Goal: Transaction & Acquisition: Purchase product/service

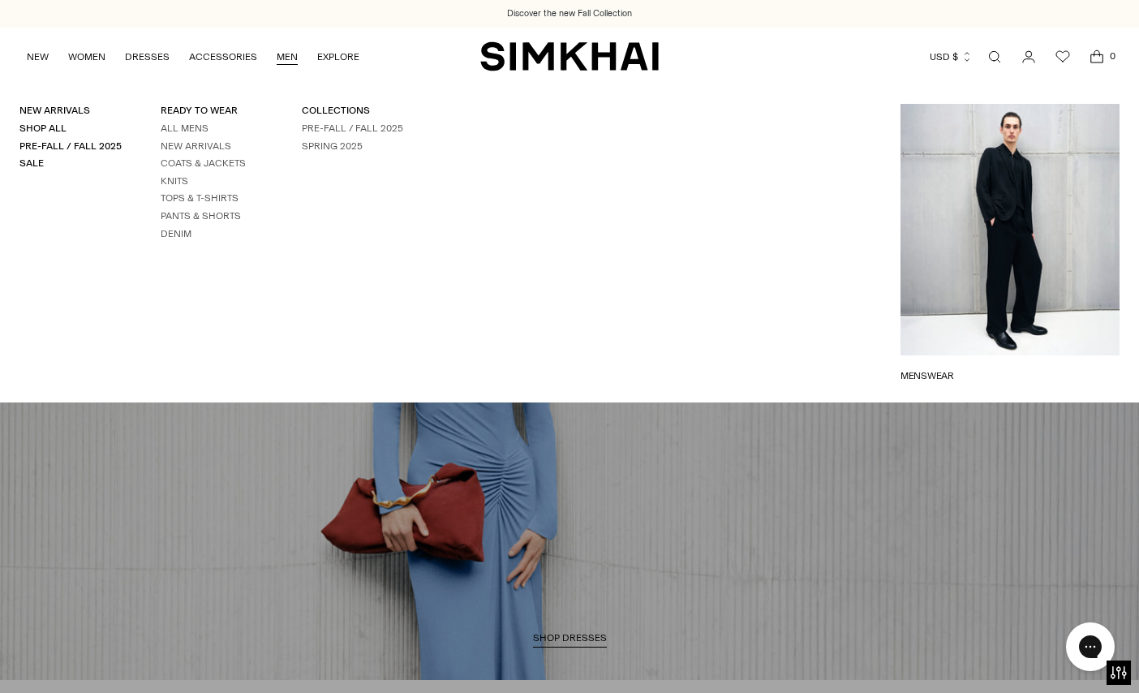
click at [283, 51] on link "MEN" at bounding box center [287, 57] width 21 height 36
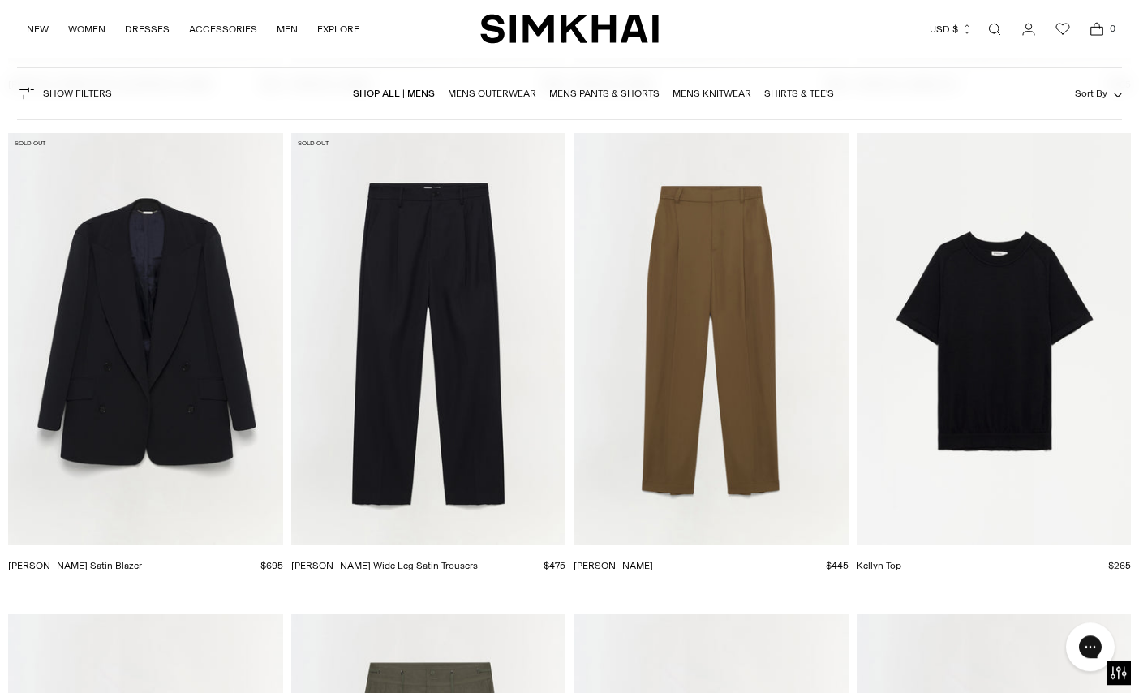
scroll to position [2979, 0]
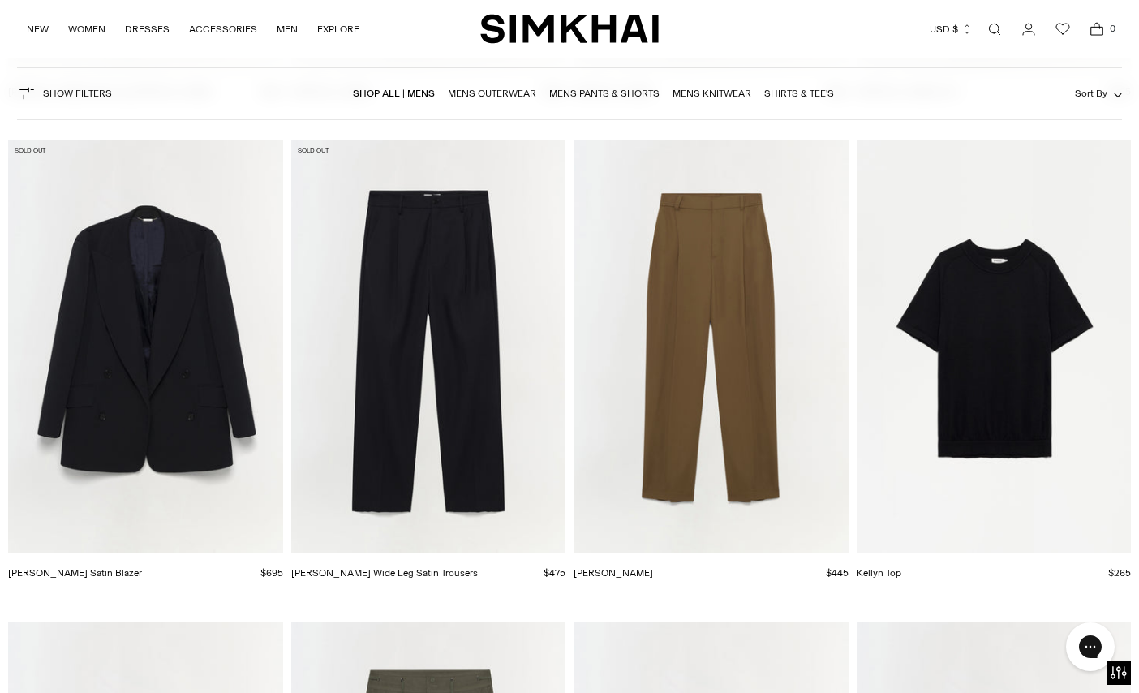
click at [32, 88] on icon "button" at bounding box center [26, 93] width 19 height 19
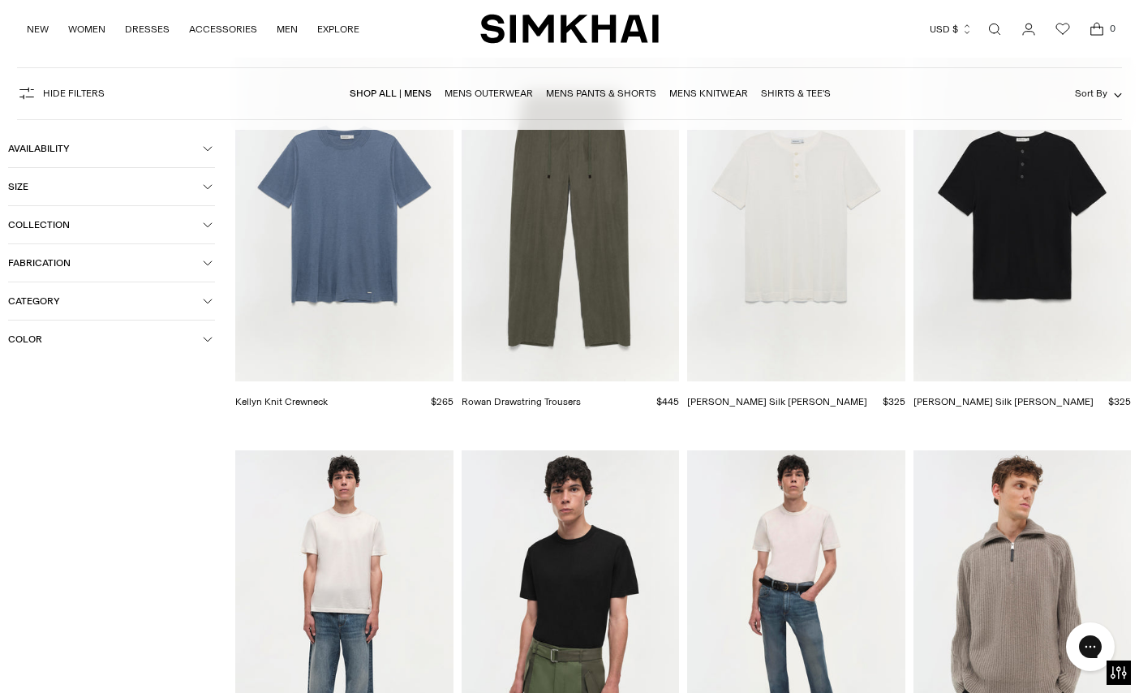
click at [59, 187] on span "Size" at bounding box center [105, 186] width 195 height 11
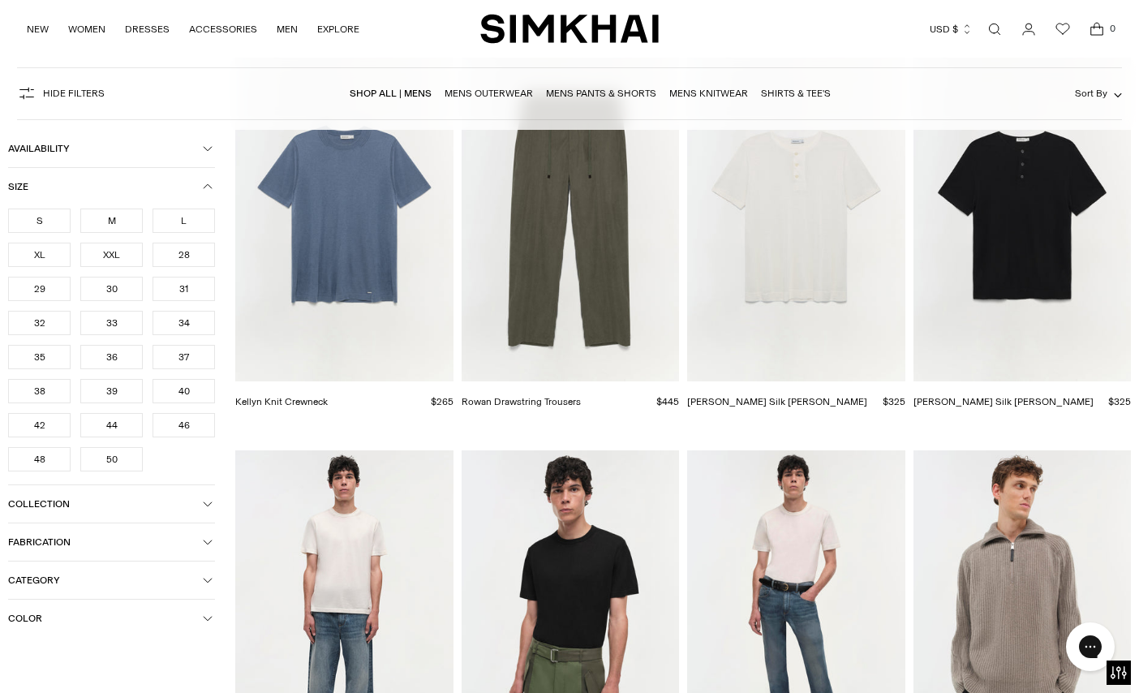
click at [118, 257] on div "XXL" at bounding box center [111, 255] width 62 height 24
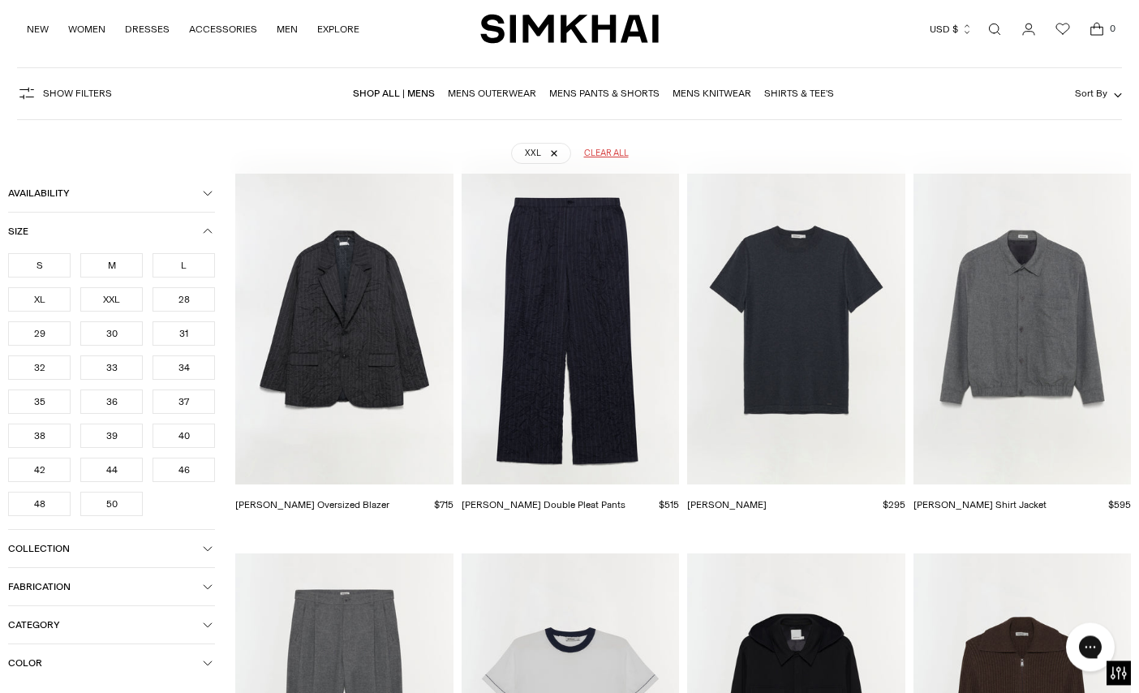
scroll to position [120, 0]
click at [113, 506] on div "50" at bounding box center [111, 503] width 62 height 24
click at [809, 138] on div "XXL 50 Clear all" at bounding box center [569, 147] width 1070 height 41
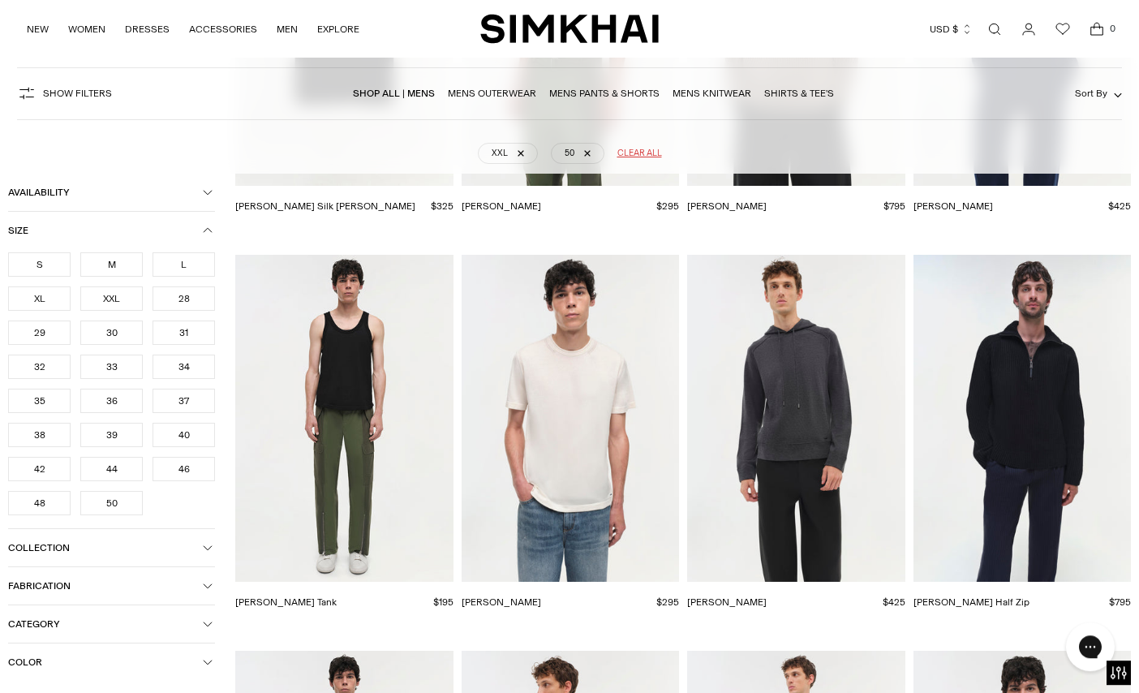
scroll to position [3100, 0]
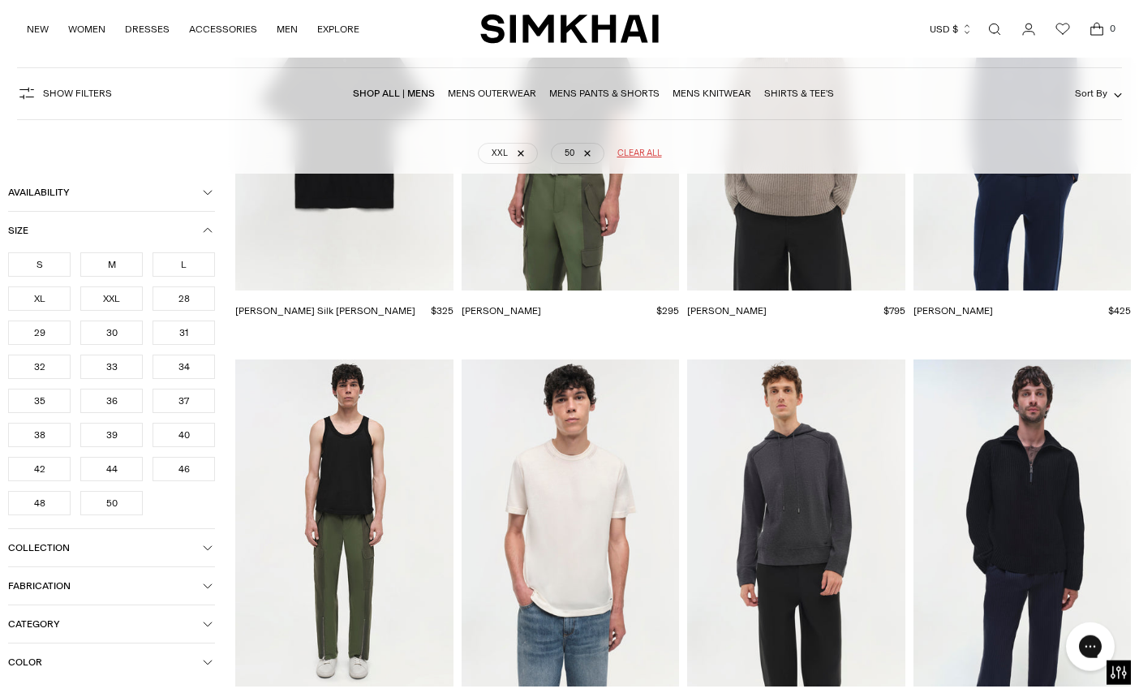
click at [31, 179] on button "Availability" at bounding box center [111, 192] width 207 height 37
click at [17, 223] on icon at bounding box center [15, 221] width 8 height 8
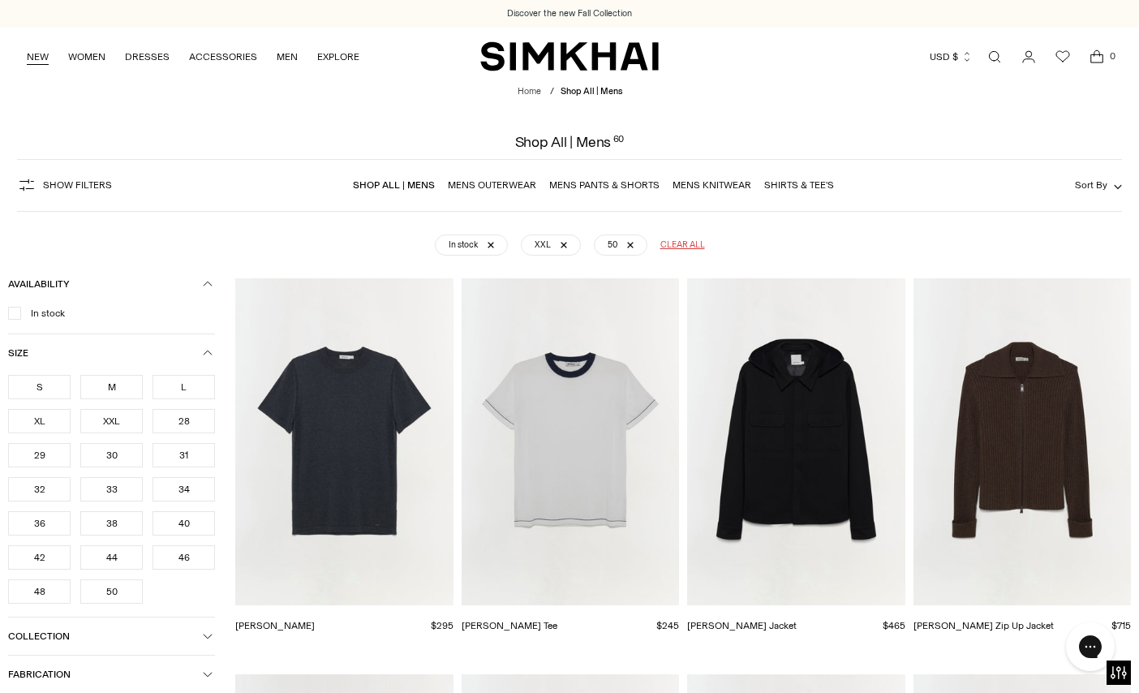
click at [44, 55] on link "NEW" at bounding box center [38, 57] width 22 height 36
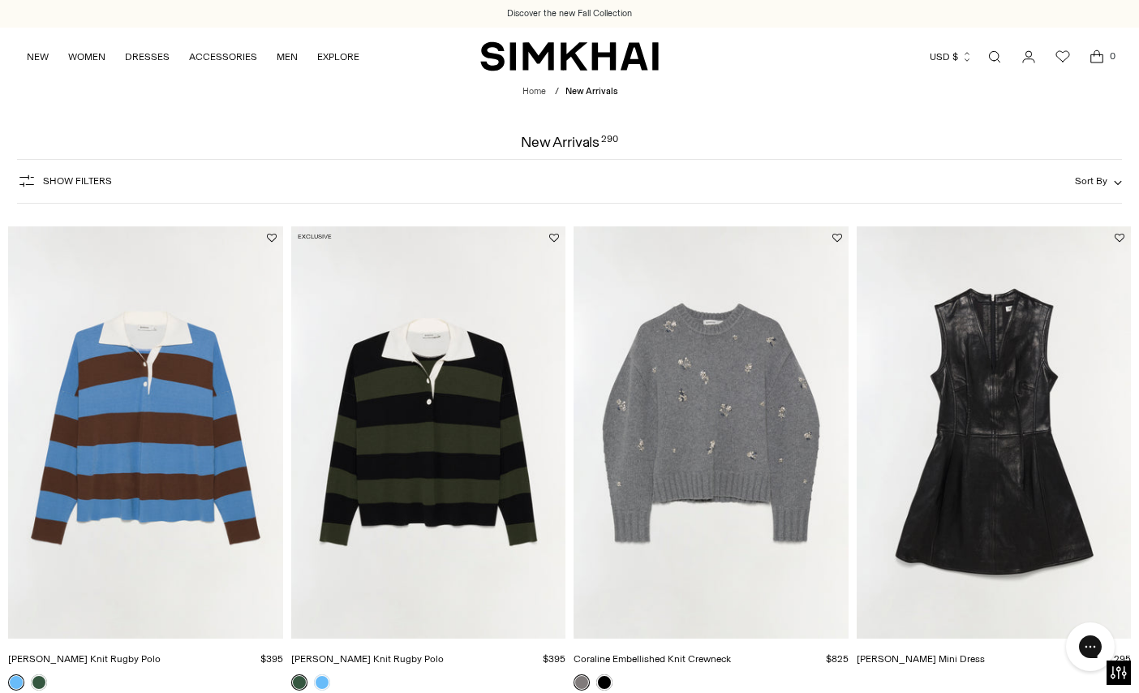
click at [75, 174] on button "Show Filters" at bounding box center [64, 181] width 95 height 26
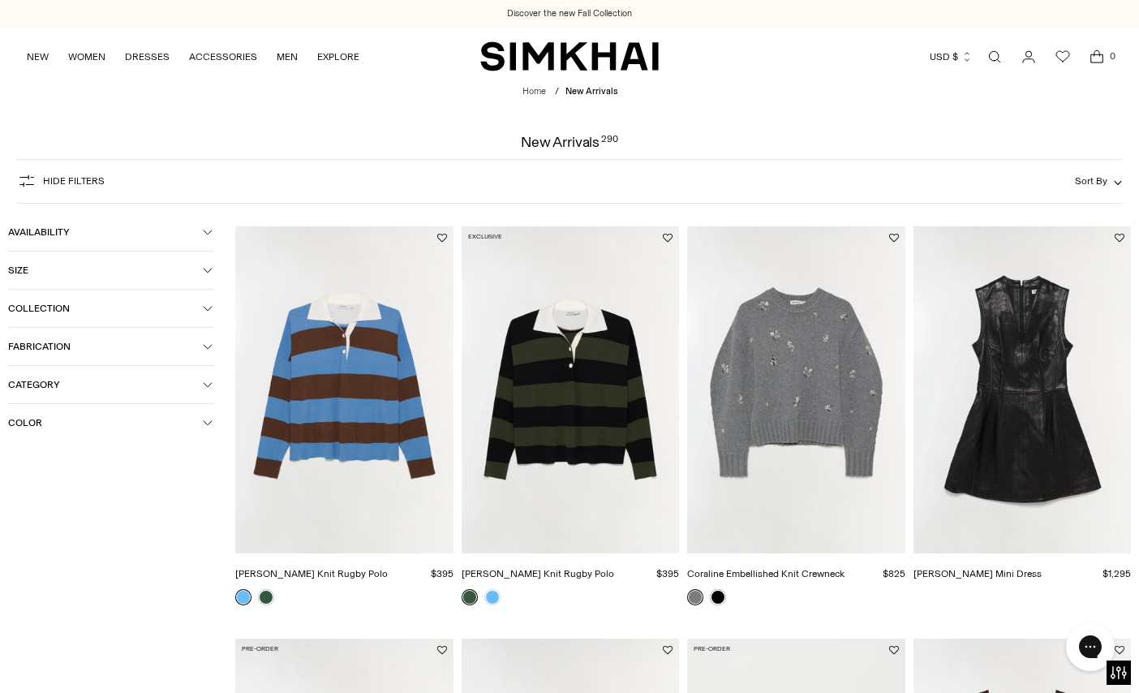
click at [61, 377] on button "Category" at bounding box center [111, 384] width 207 height 37
click at [64, 230] on span "Availability" at bounding box center [105, 231] width 195 height 11
click at [48, 312] on span "Collection" at bounding box center [105, 308] width 195 height 11
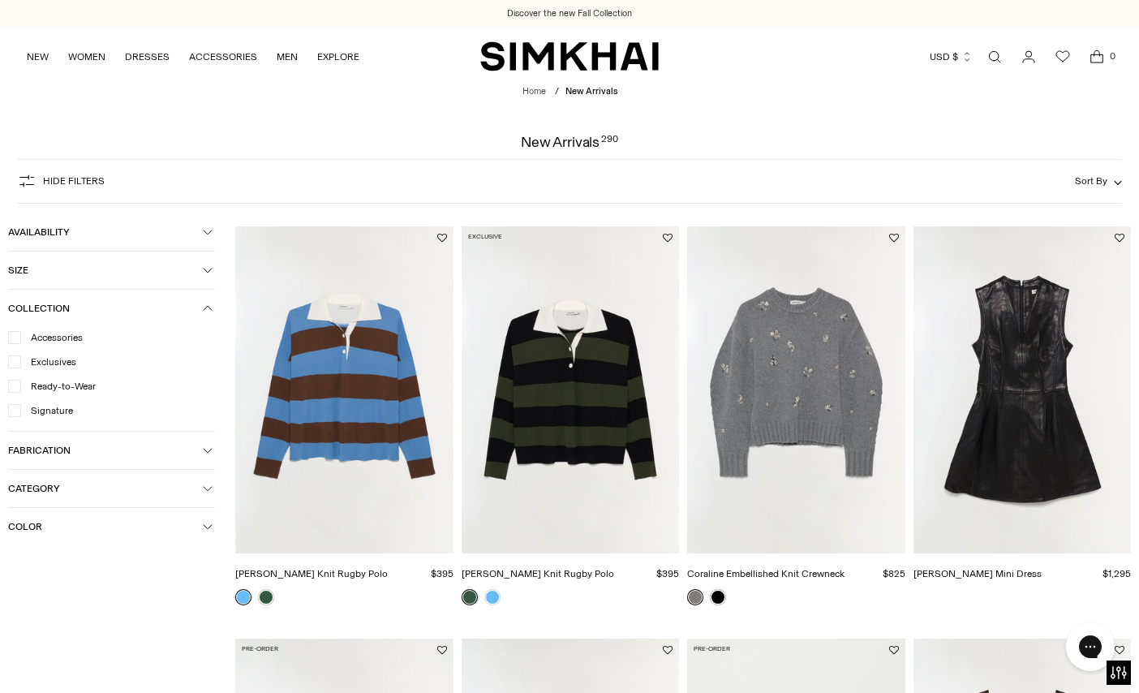
click at [48, 312] on span "Collection" at bounding box center [105, 308] width 195 height 11
click at [1079, 179] on span "Sort By" at bounding box center [1091, 180] width 32 height 11
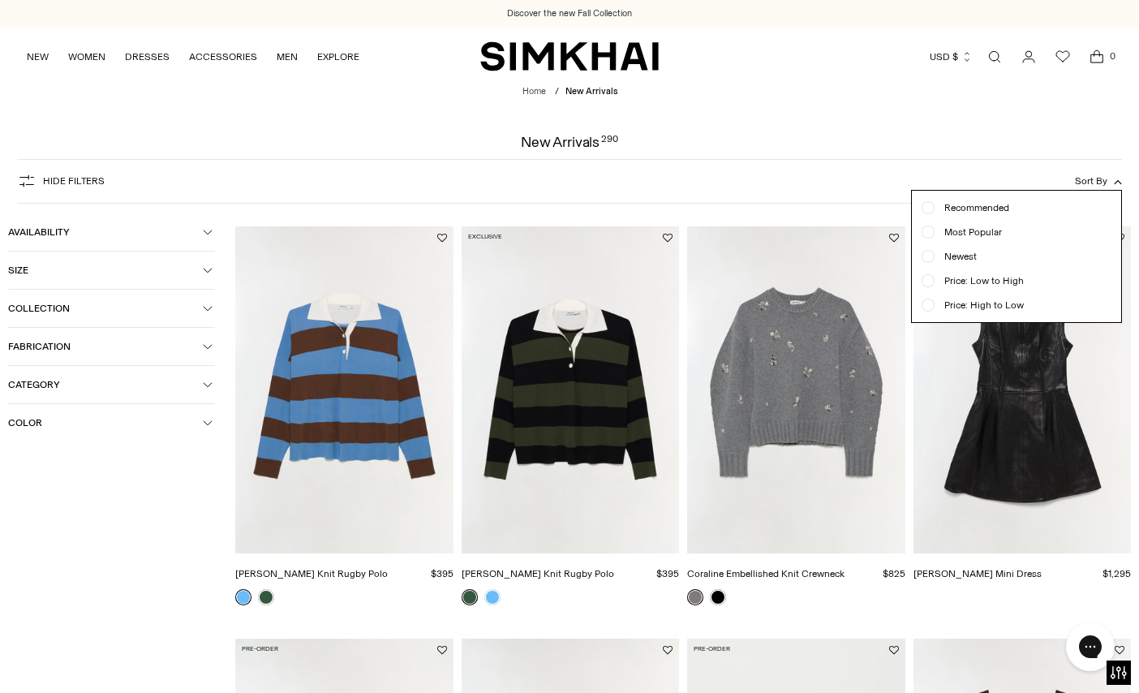
click at [707, 180] on div "Hide filters Show Filters Sort By Recommended Most Popular" at bounding box center [569, 181] width 1105 height 45
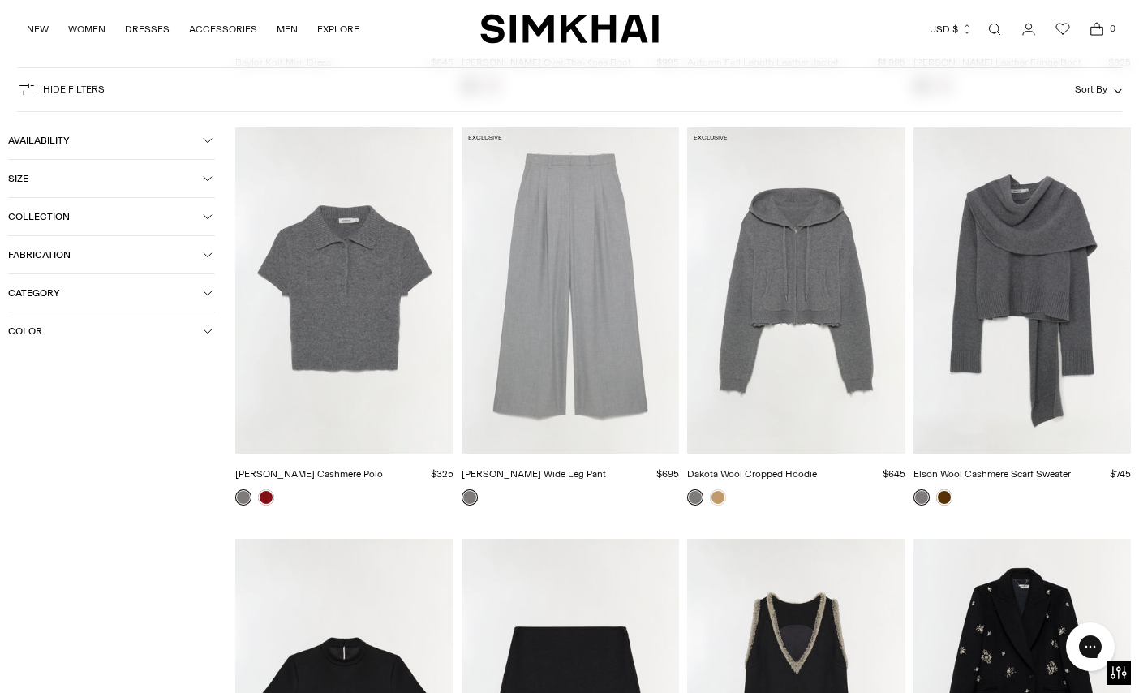
scroll to position [3476, 0]
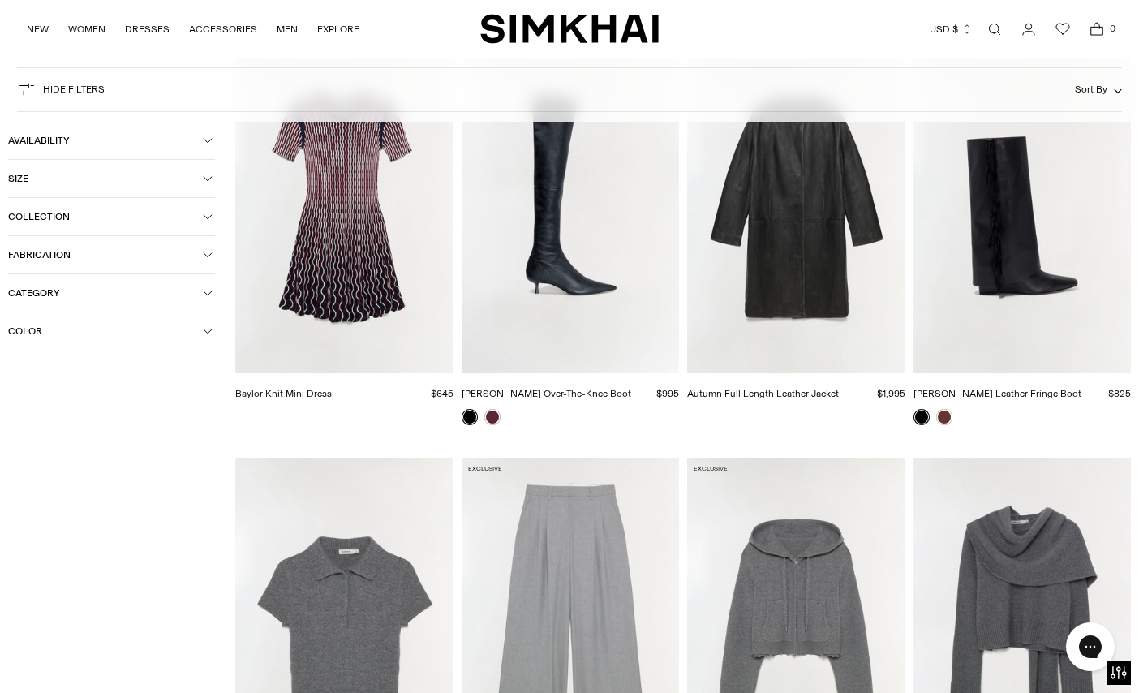
click at [30, 33] on link "NEW" at bounding box center [38, 29] width 22 height 36
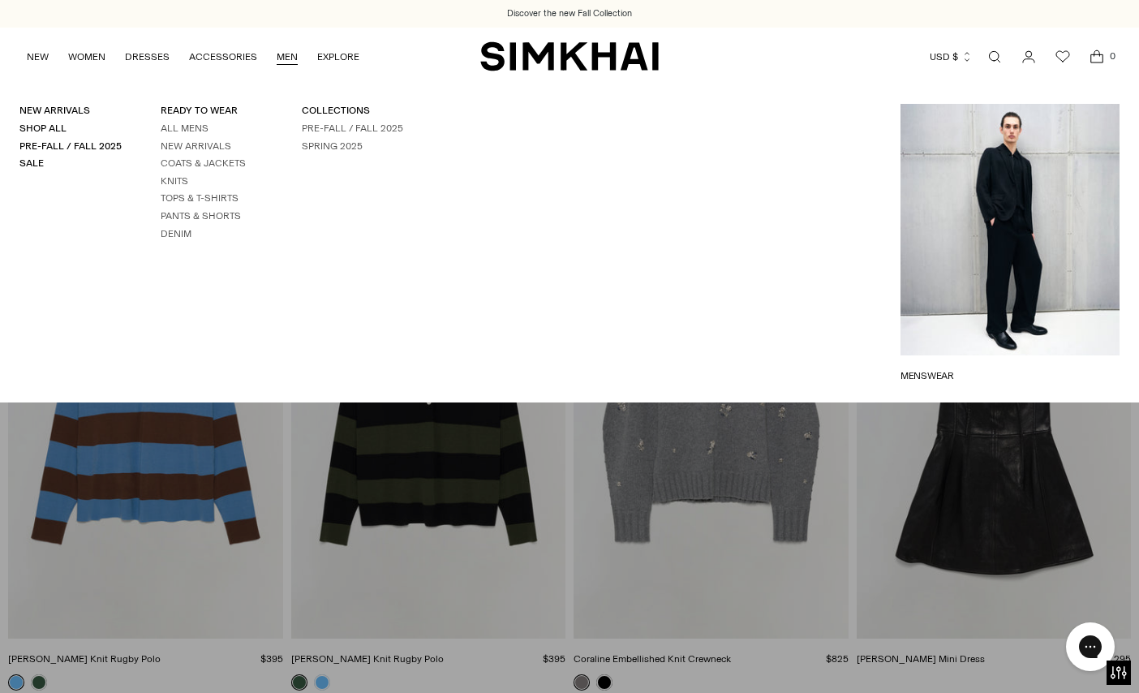
click at [285, 61] on link "MEN" at bounding box center [287, 57] width 21 height 36
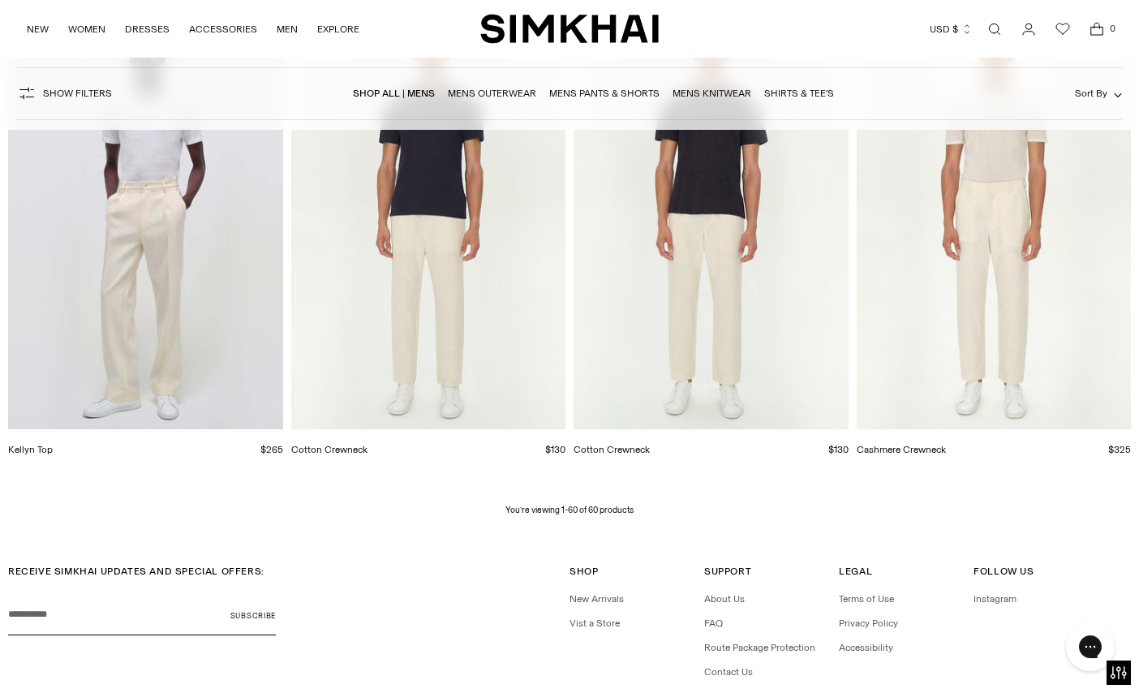
scroll to position [6952, 0]
